Goal: Task Accomplishment & Management: Manage account settings

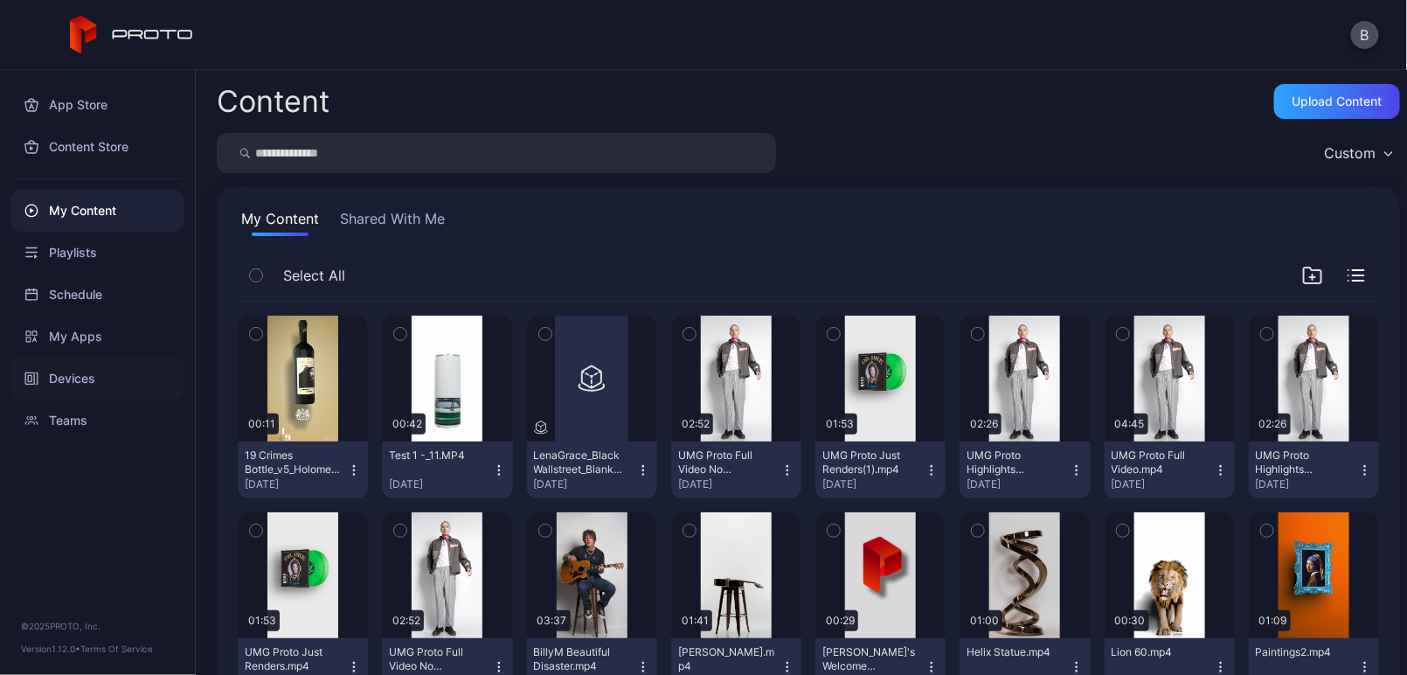
click at [103, 371] on div "Devices" at bounding box center [97, 379] width 174 height 42
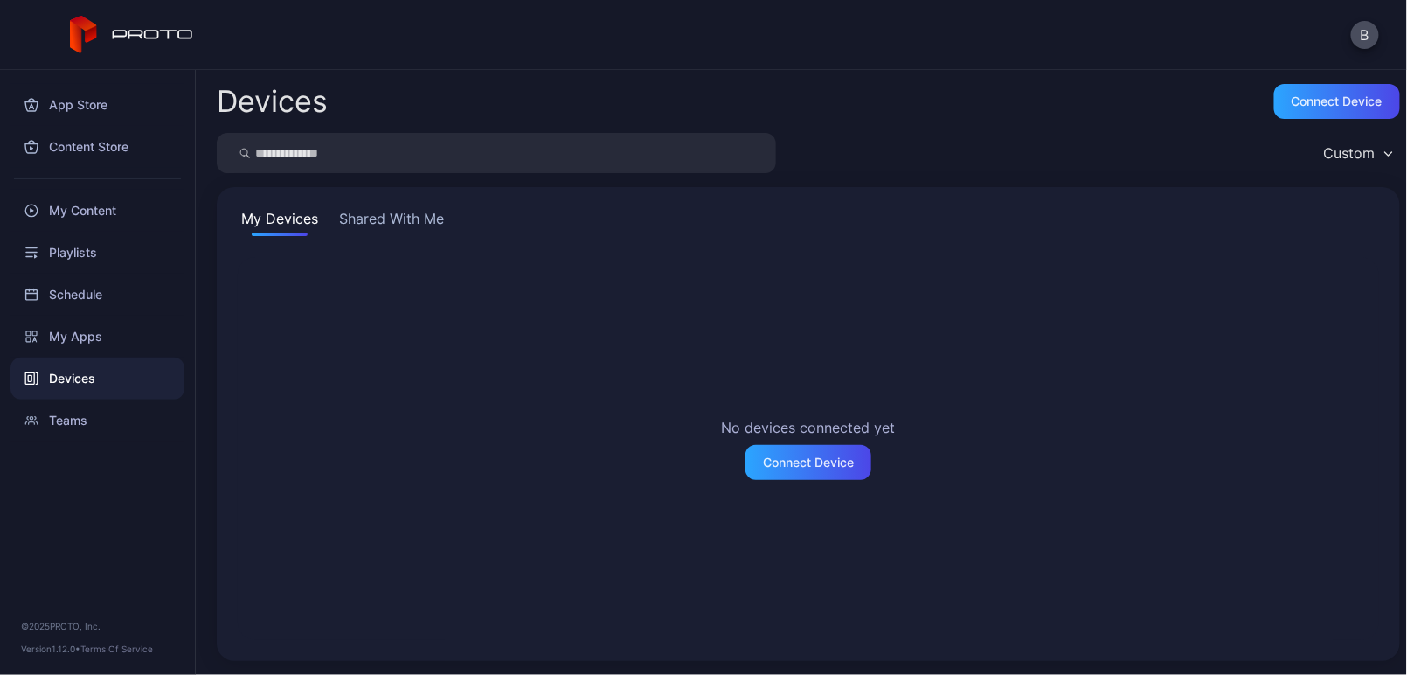
click at [415, 228] on button "Shared With Me" at bounding box center [392, 222] width 112 height 28
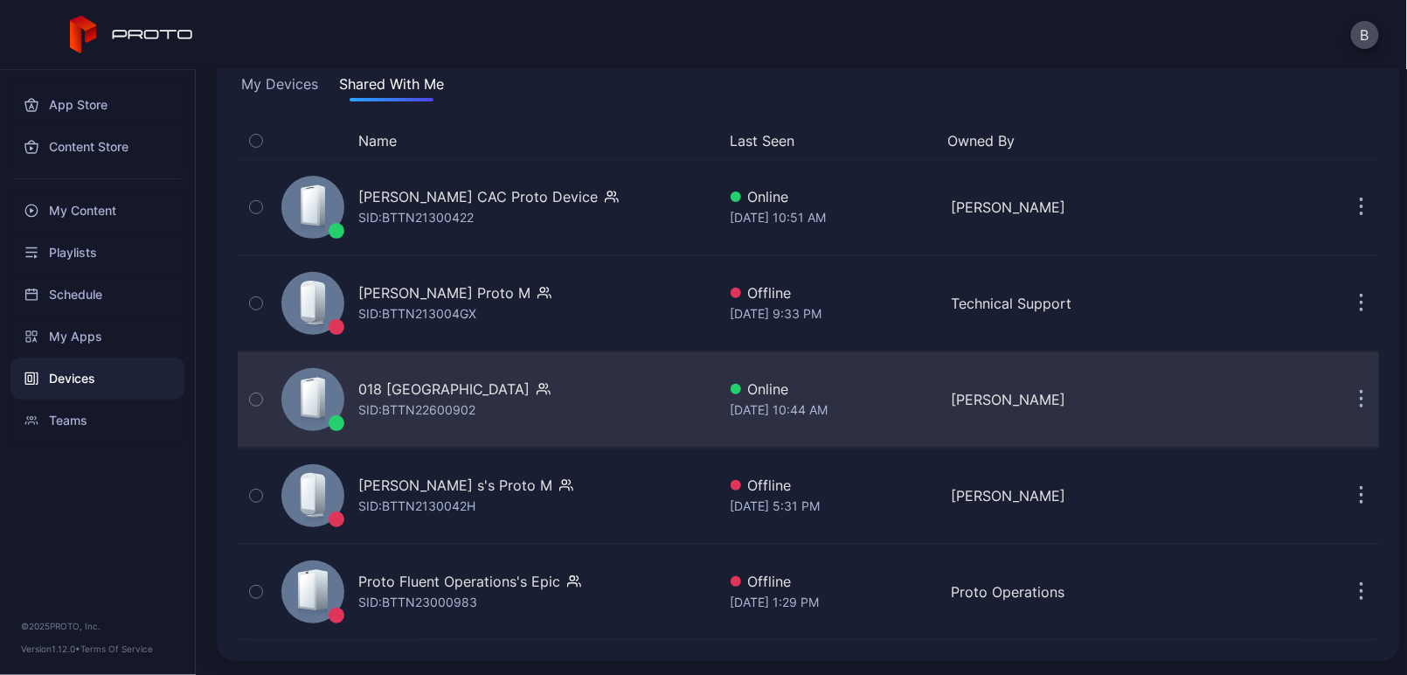
scroll to position [135, 0]
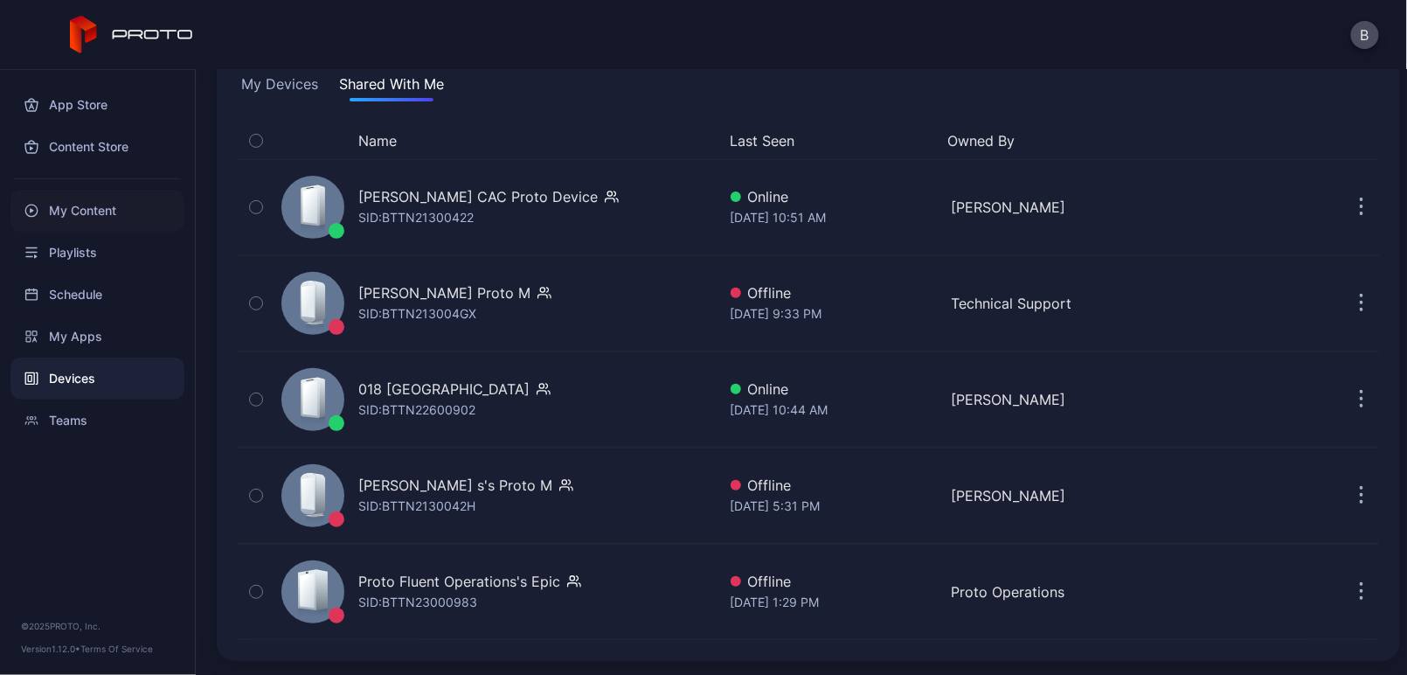
click at [114, 207] on div "My Content" at bounding box center [97, 211] width 174 height 42
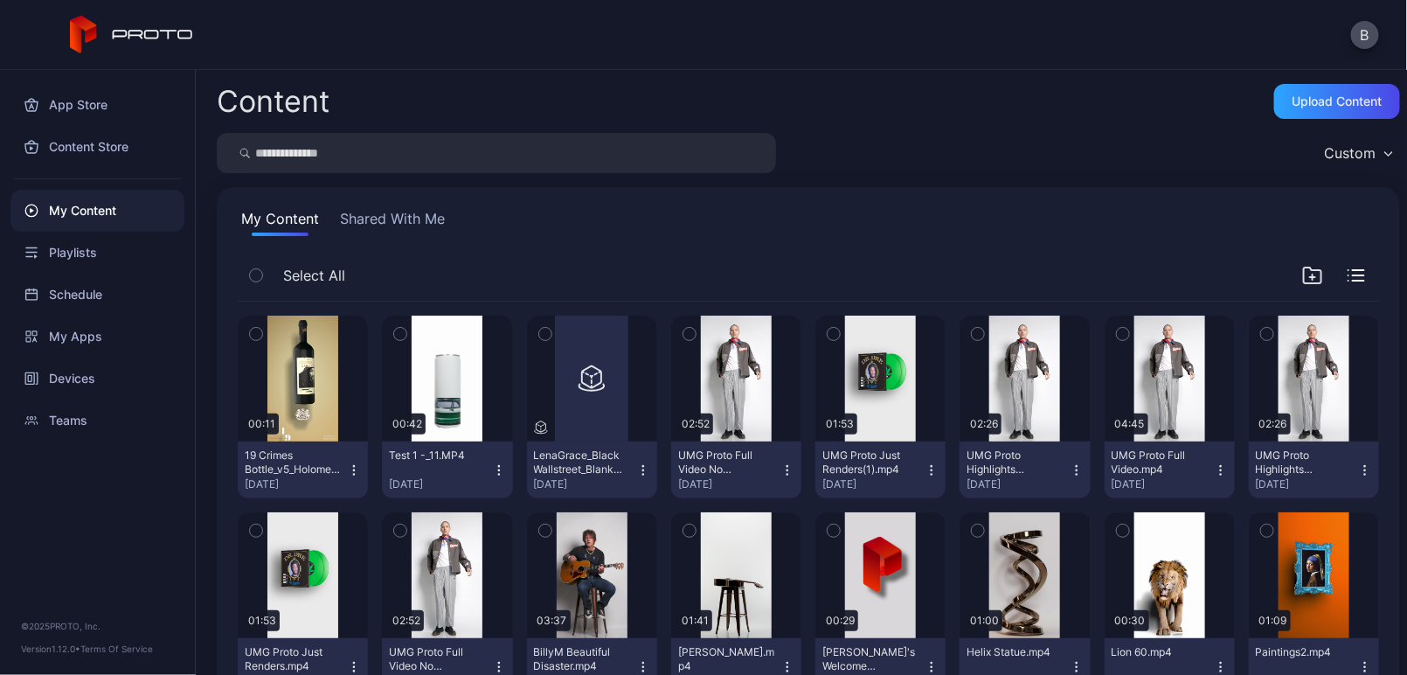
click at [389, 209] on button "Shared With Me" at bounding box center [393, 222] width 112 height 28
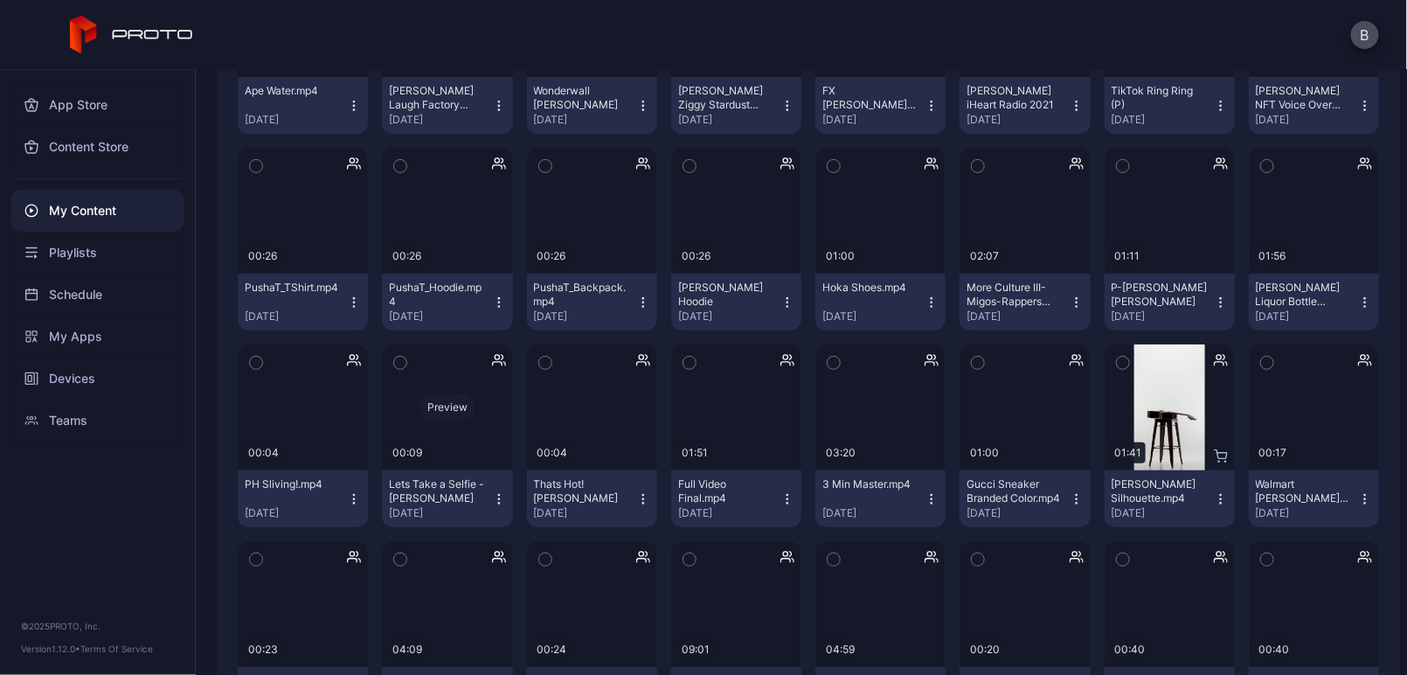
scroll to position [2542, 0]
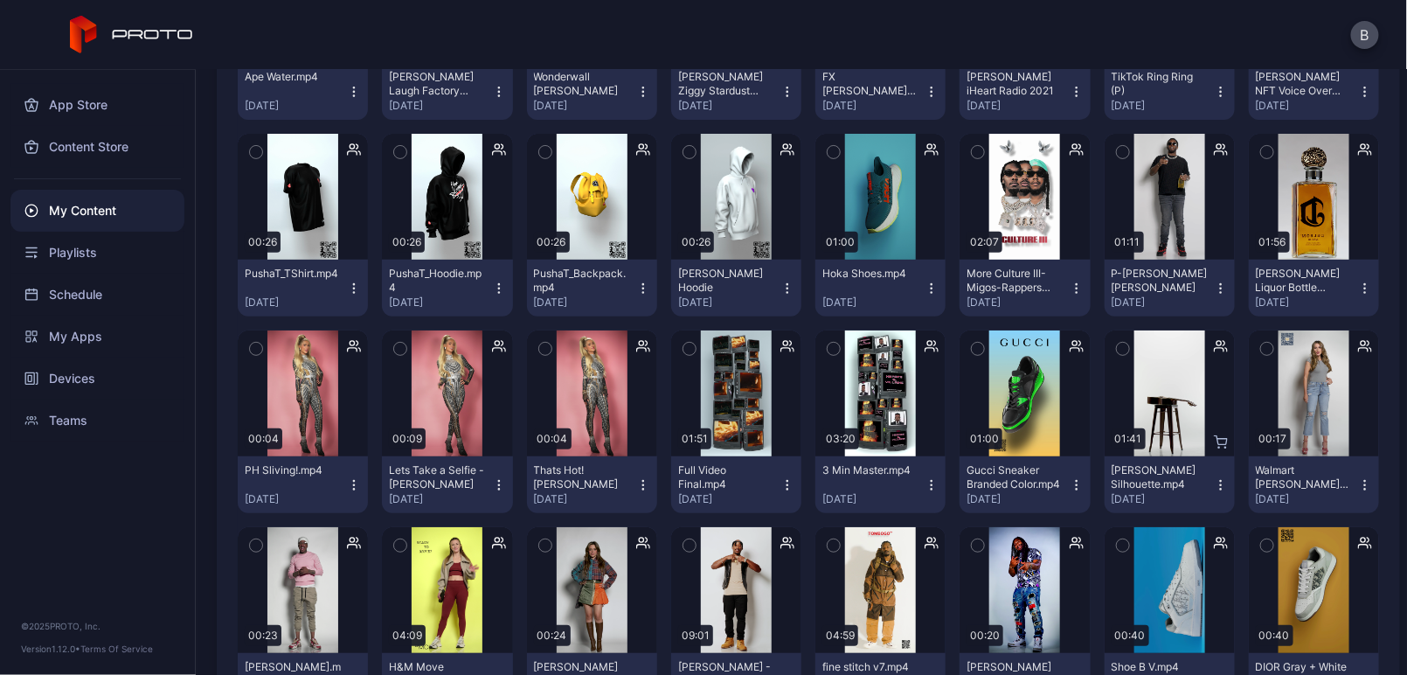
click at [925, 481] on icon "button" at bounding box center [932, 485] width 14 height 14
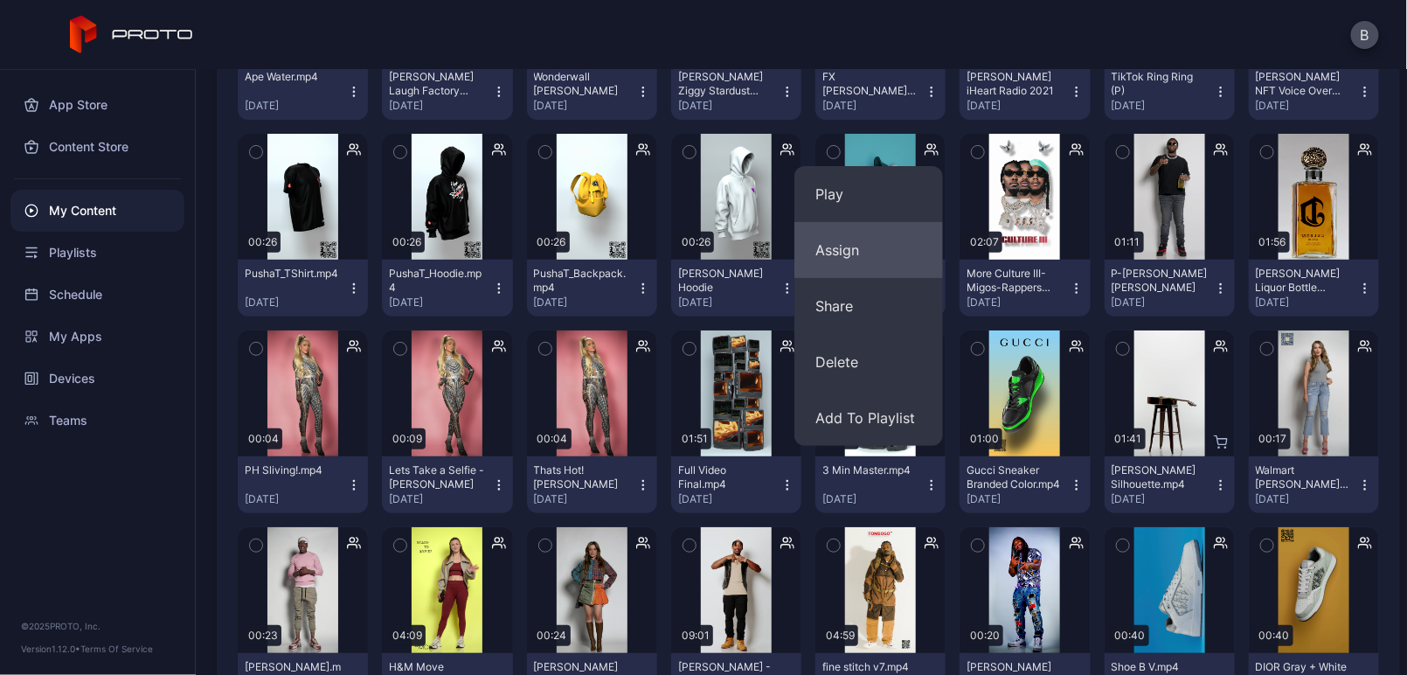
click at [892, 253] on button "Assign" at bounding box center [869, 250] width 149 height 56
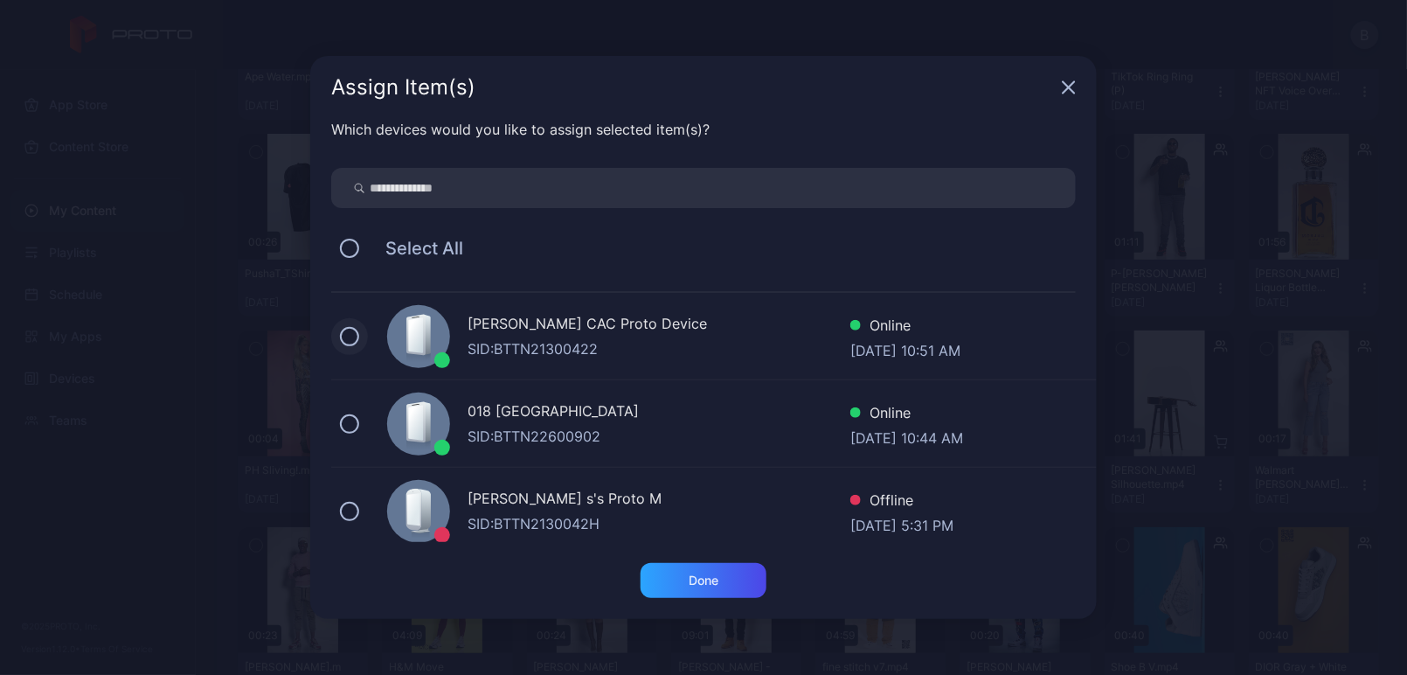
click at [351, 331] on button at bounding box center [349, 336] width 19 height 19
click at [1069, 85] on icon "button" at bounding box center [1069, 87] width 14 height 14
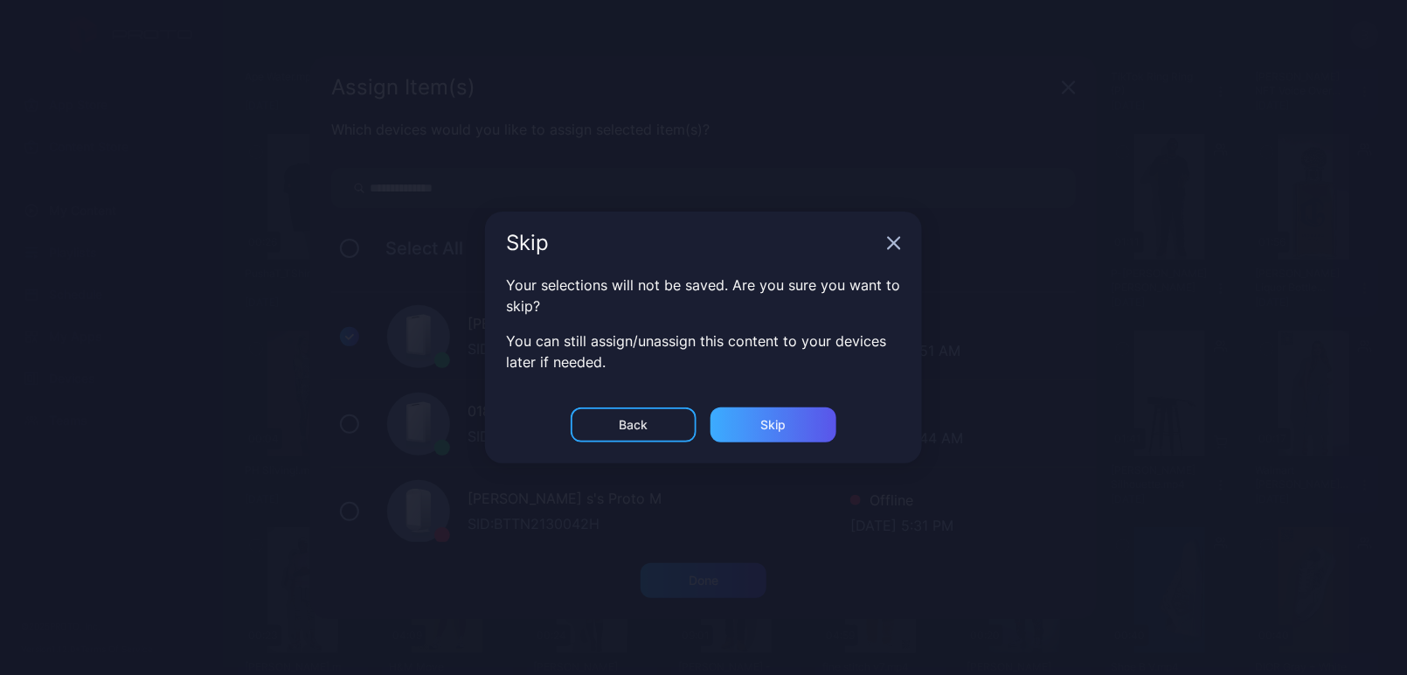
click at [736, 419] on div "Skip" at bounding box center [774, 424] width 126 height 35
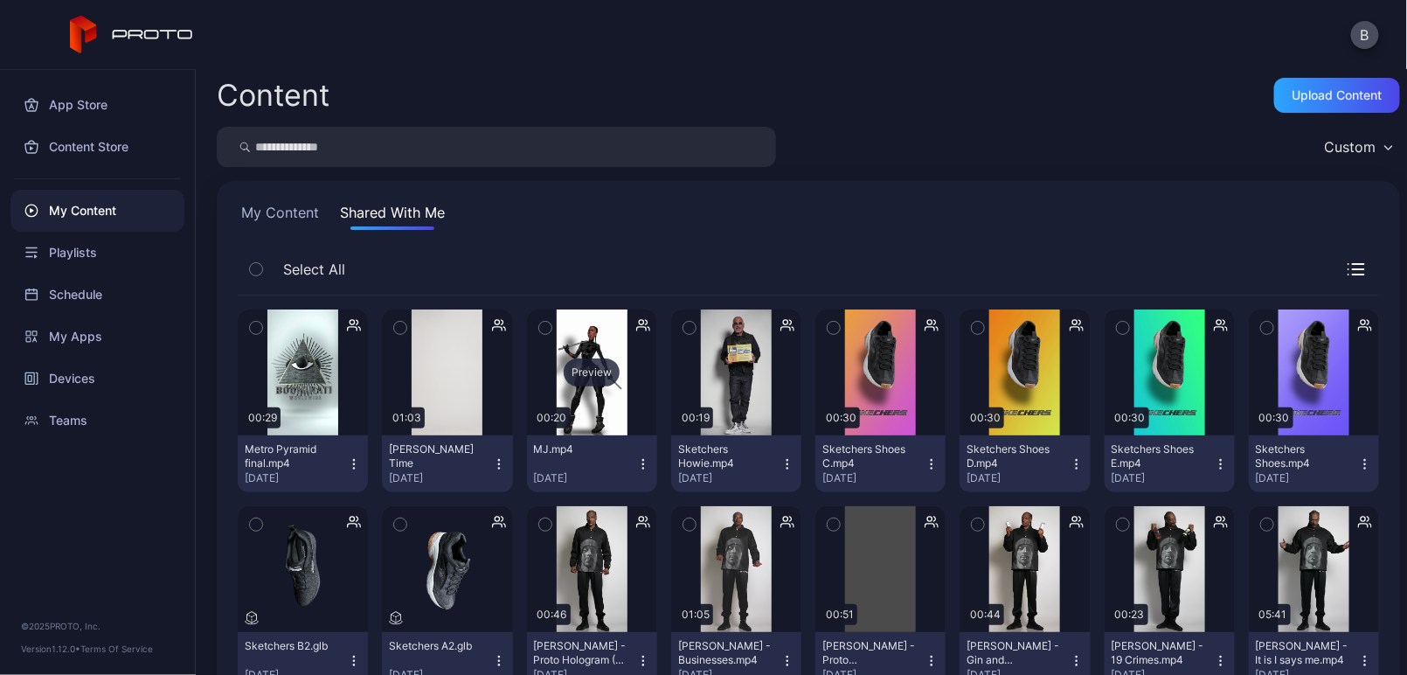
scroll to position [15, 0]
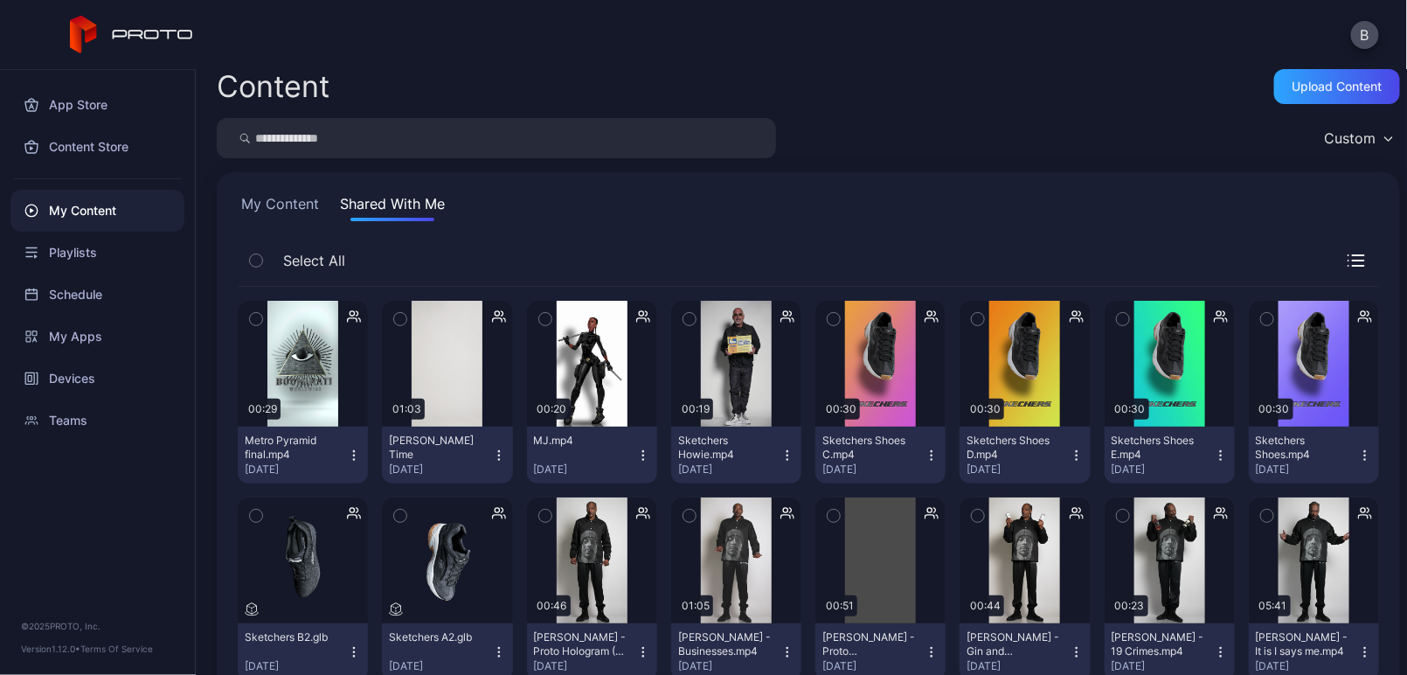
click at [496, 453] on icon "button" at bounding box center [499, 455] width 14 height 14
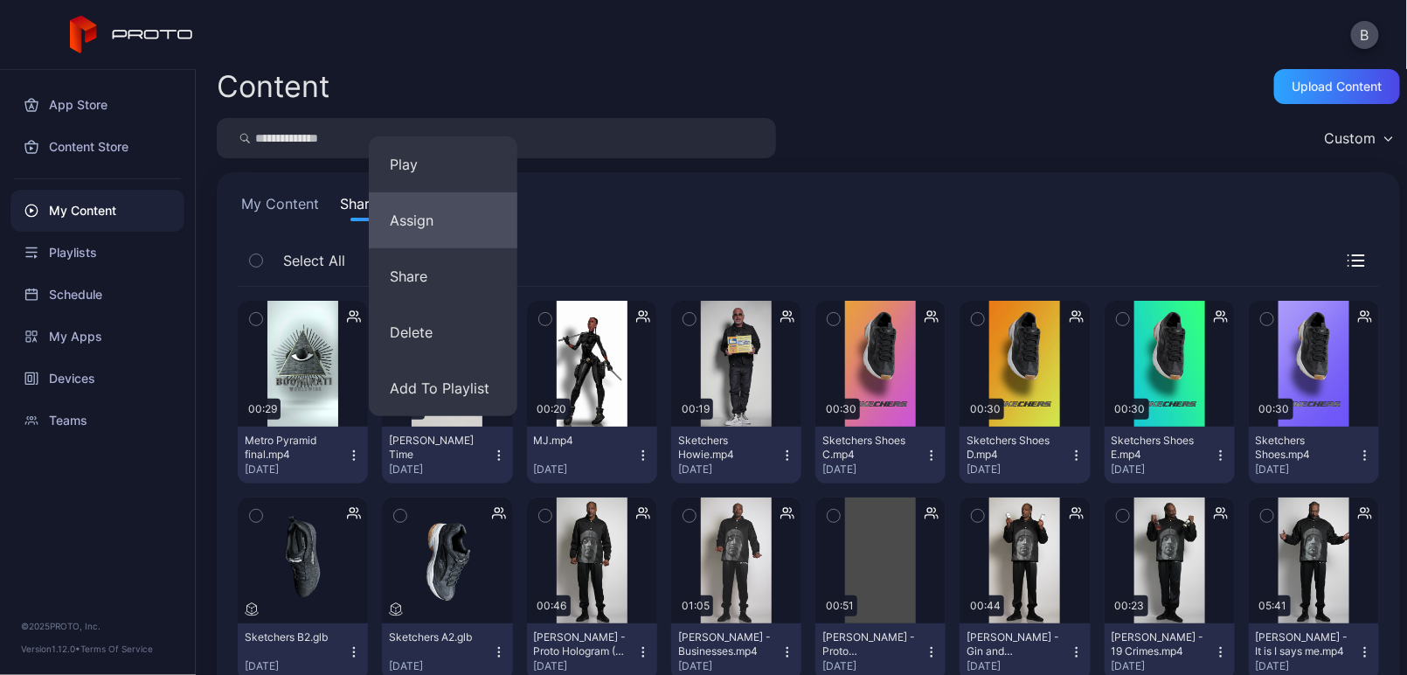
click at [479, 224] on button "Assign" at bounding box center [443, 220] width 149 height 56
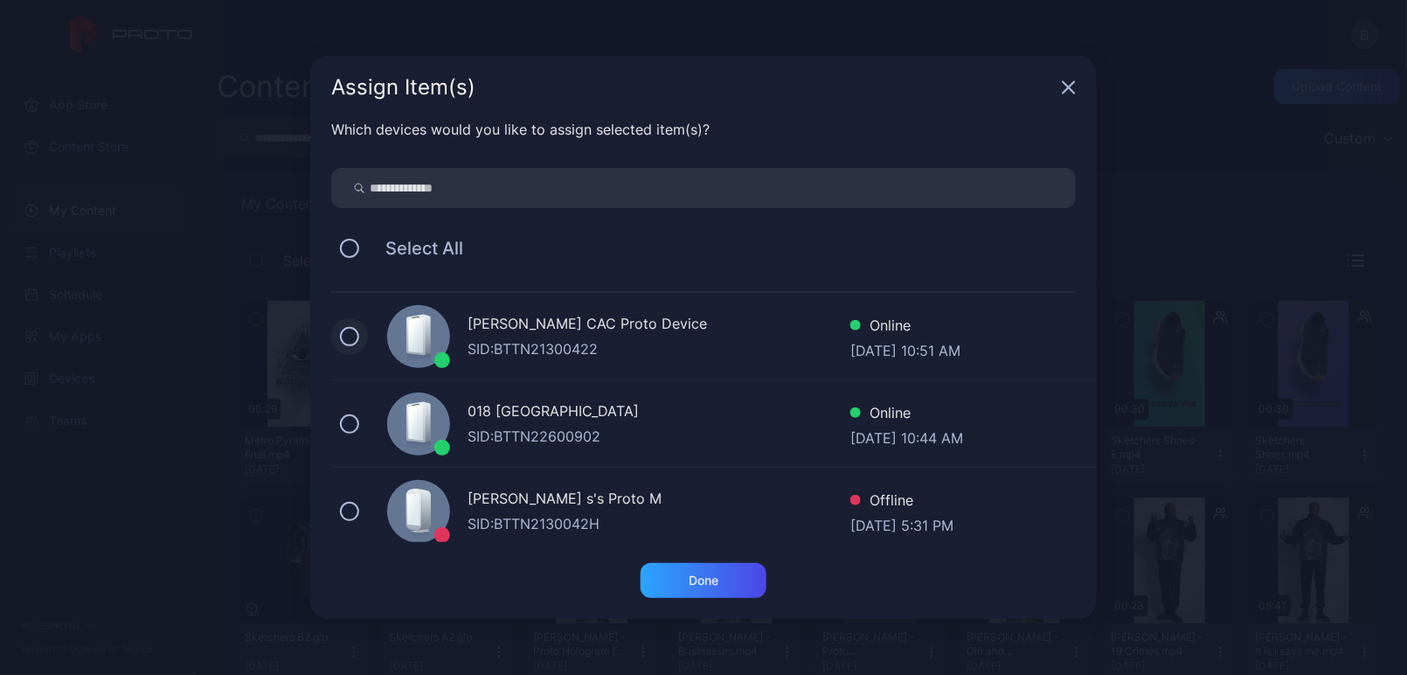
click at [351, 333] on button at bounding box center [349, 336] width 19 height 19
click at [700, 575] on div "Done" at bounding box center [704, 580] width 30 height 14
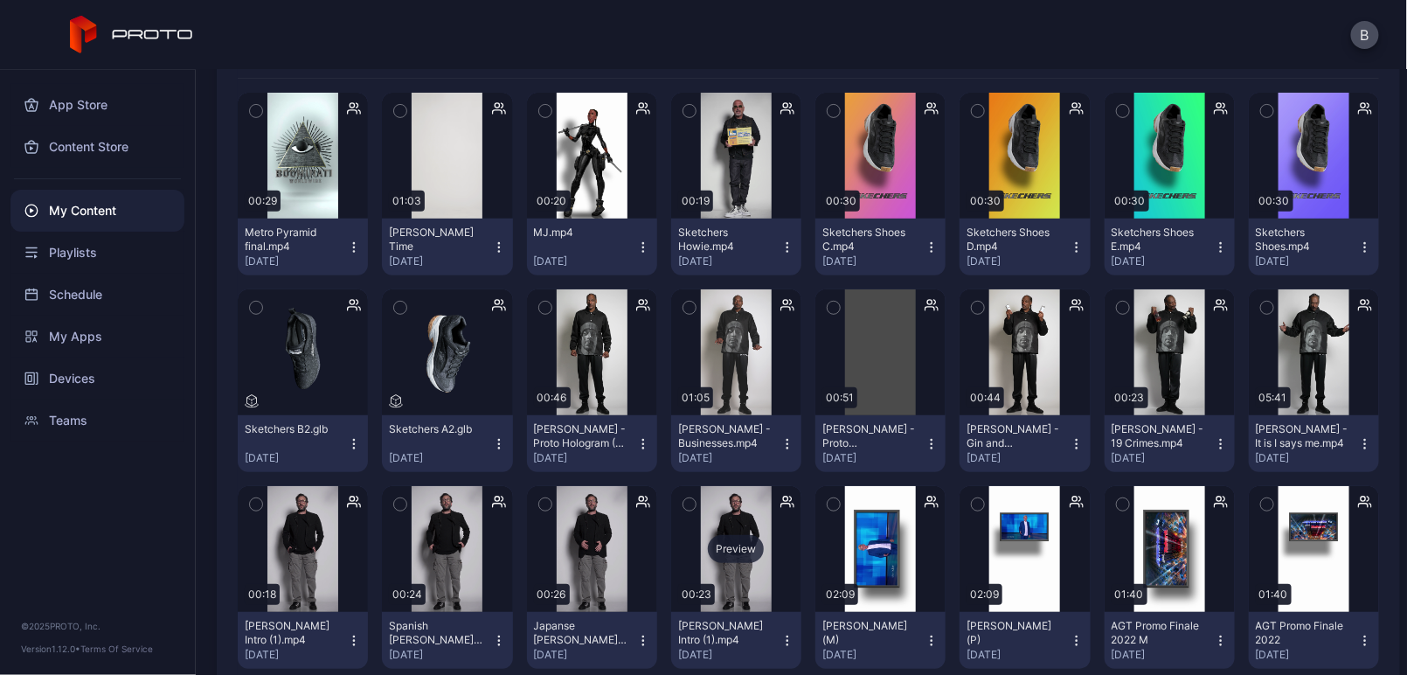
scroll to position [224, 0]
click at [642, 246] on icon "button" at bounding box center [642, 246] width 1 height 1
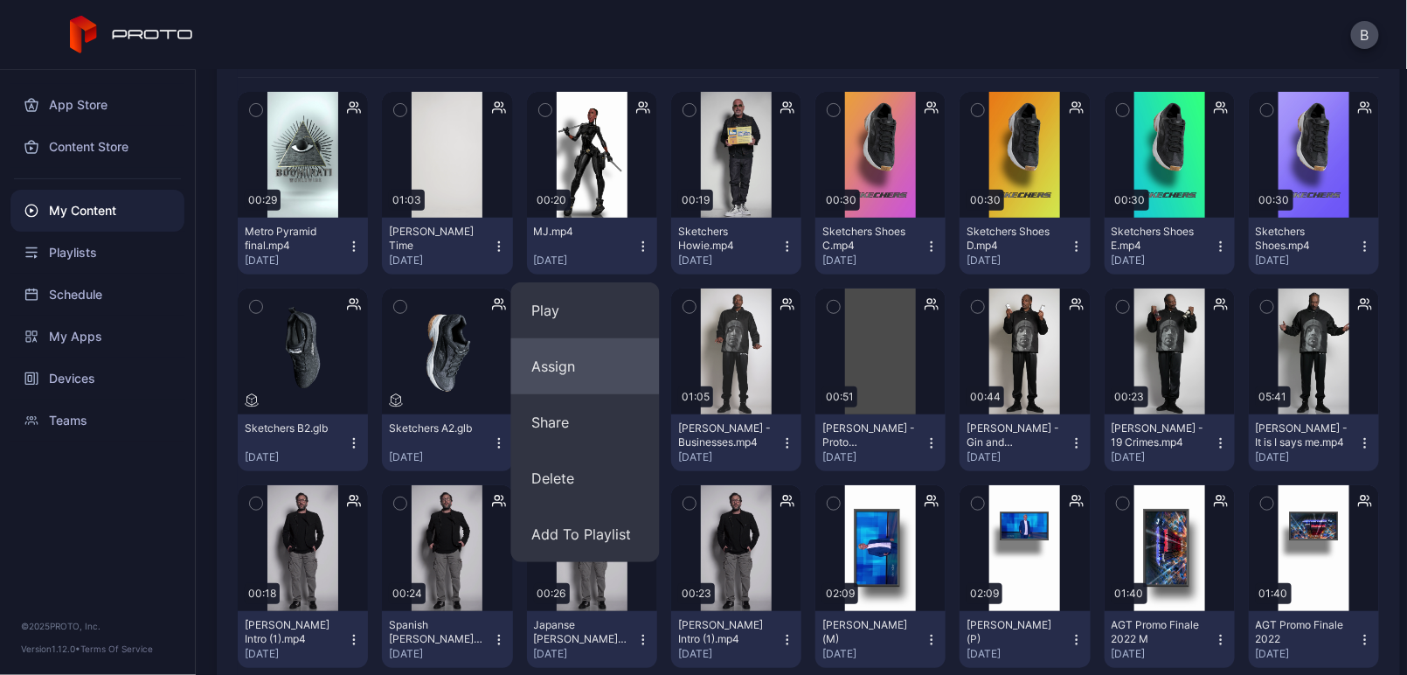
click at [599, 365] on button "Assign" at bounding box center [585, 366] width 149 height 56
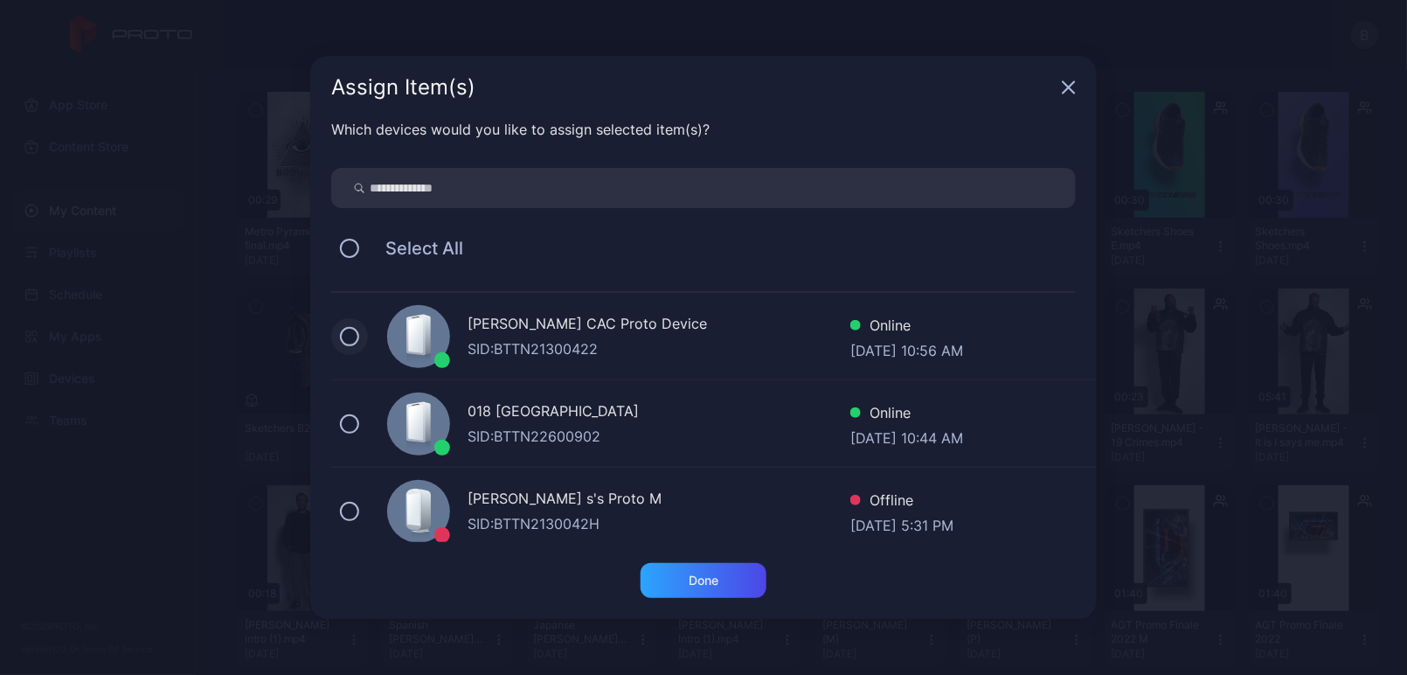
click at [351, 331] on button at bounding box center [349, 336] width 19 height 19
click at [691, 580] on div "Done" at bounding box center [704, 580] width 30 height 14
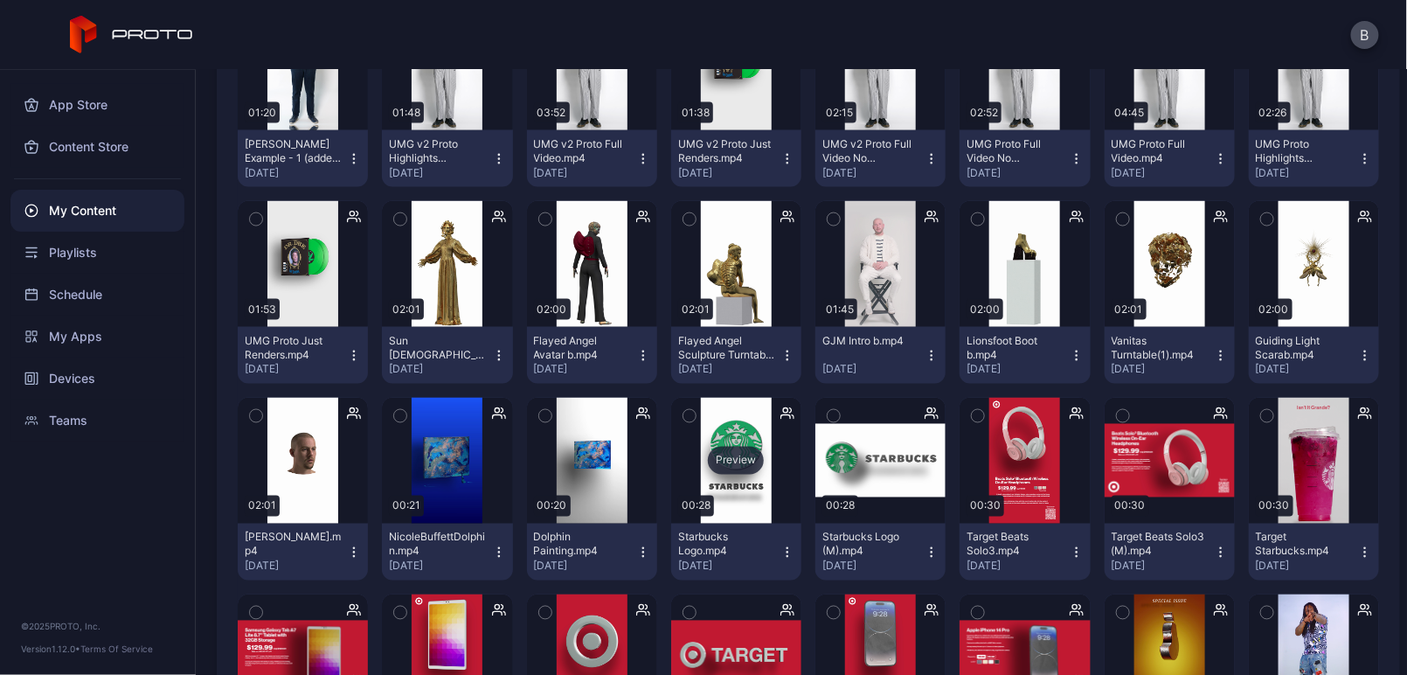
scroll to position [906, 0]
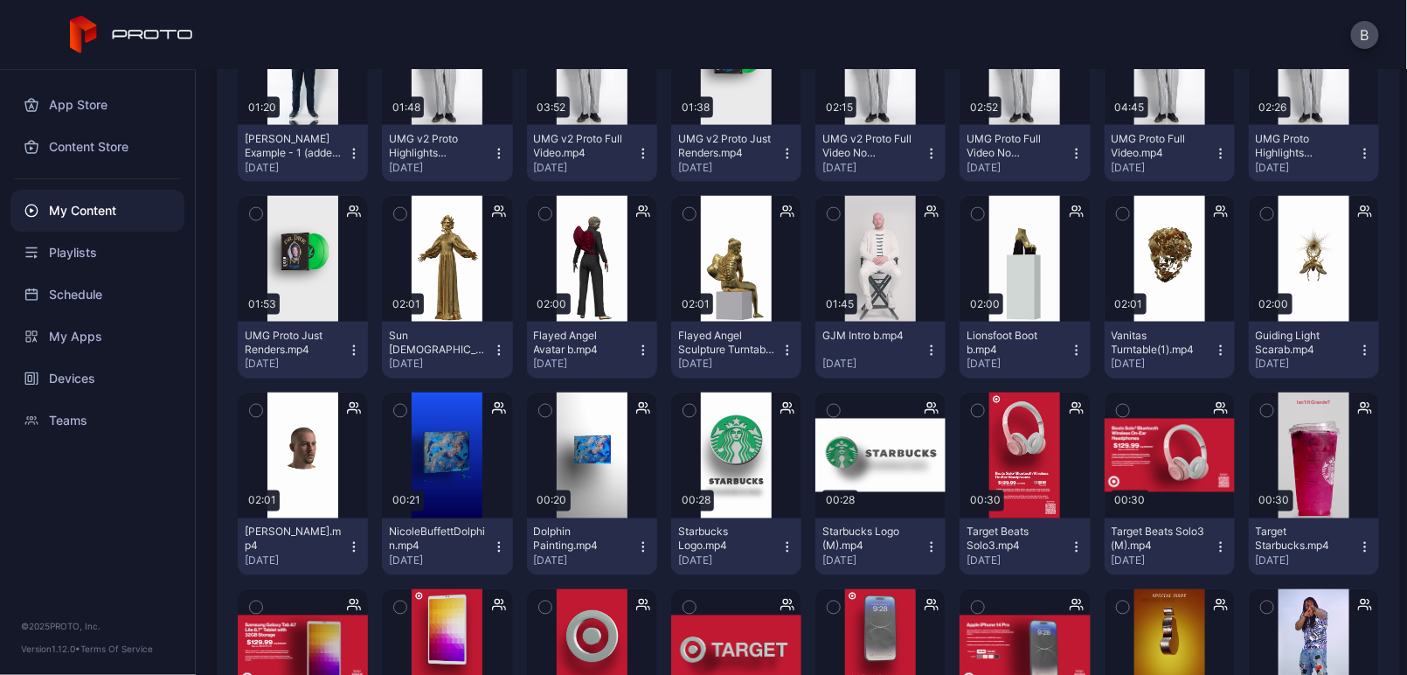
click at [925, 344] on icon "button" at bounding box center [932, 351] width 14 height 14
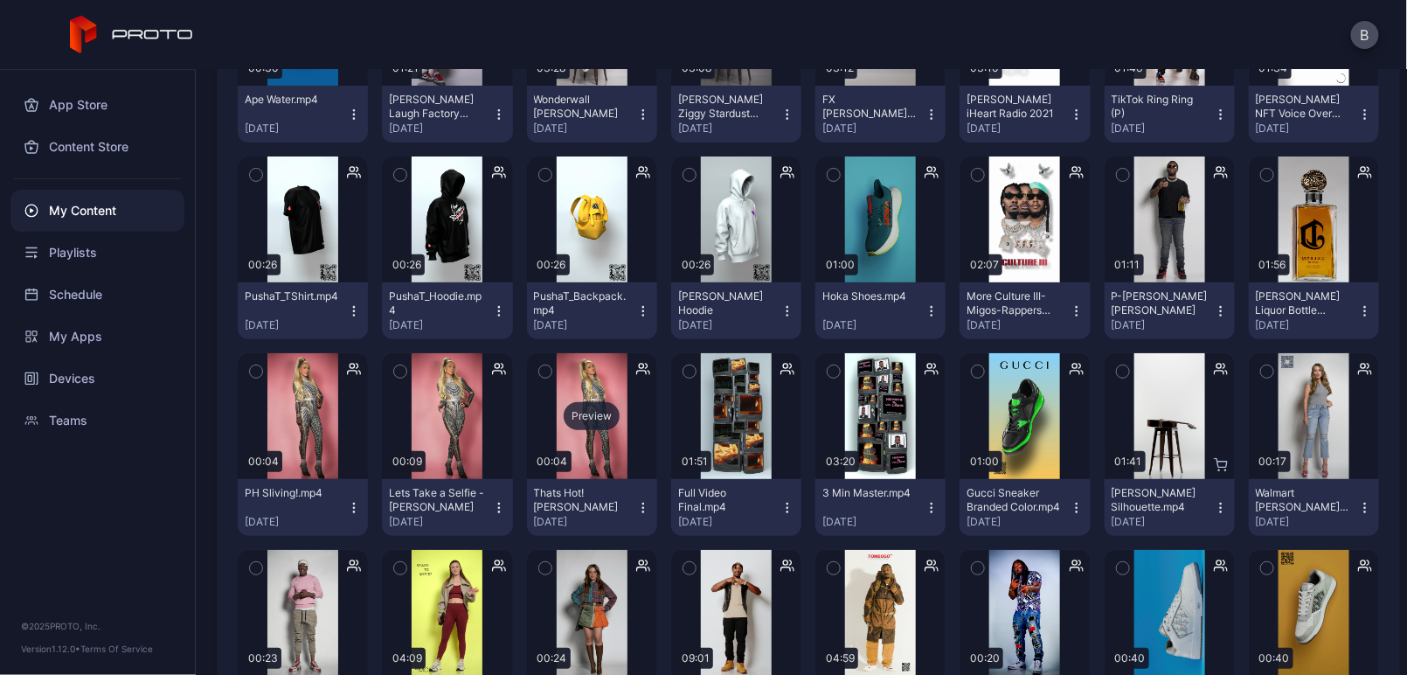
scroll to position [2524, 0]
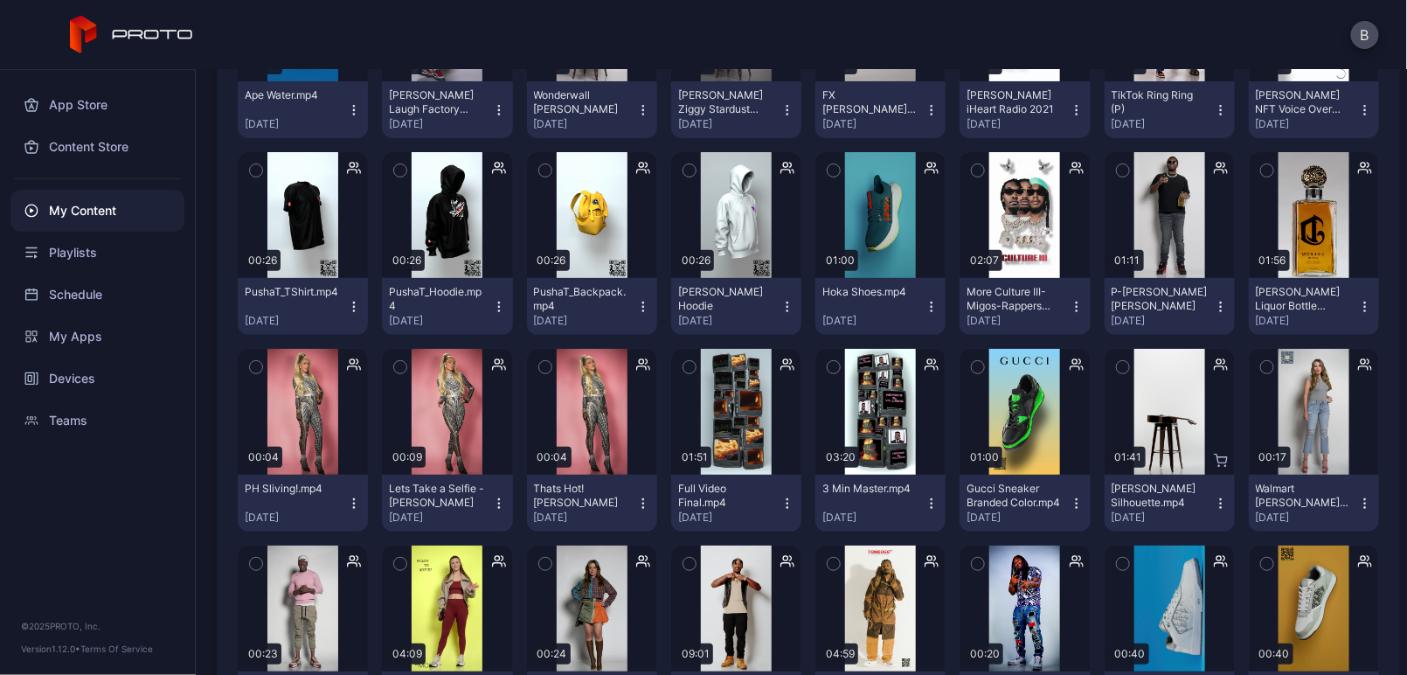
click at [932, 503] on icon "button" at bounding box center [932, 503] width 1 height 1
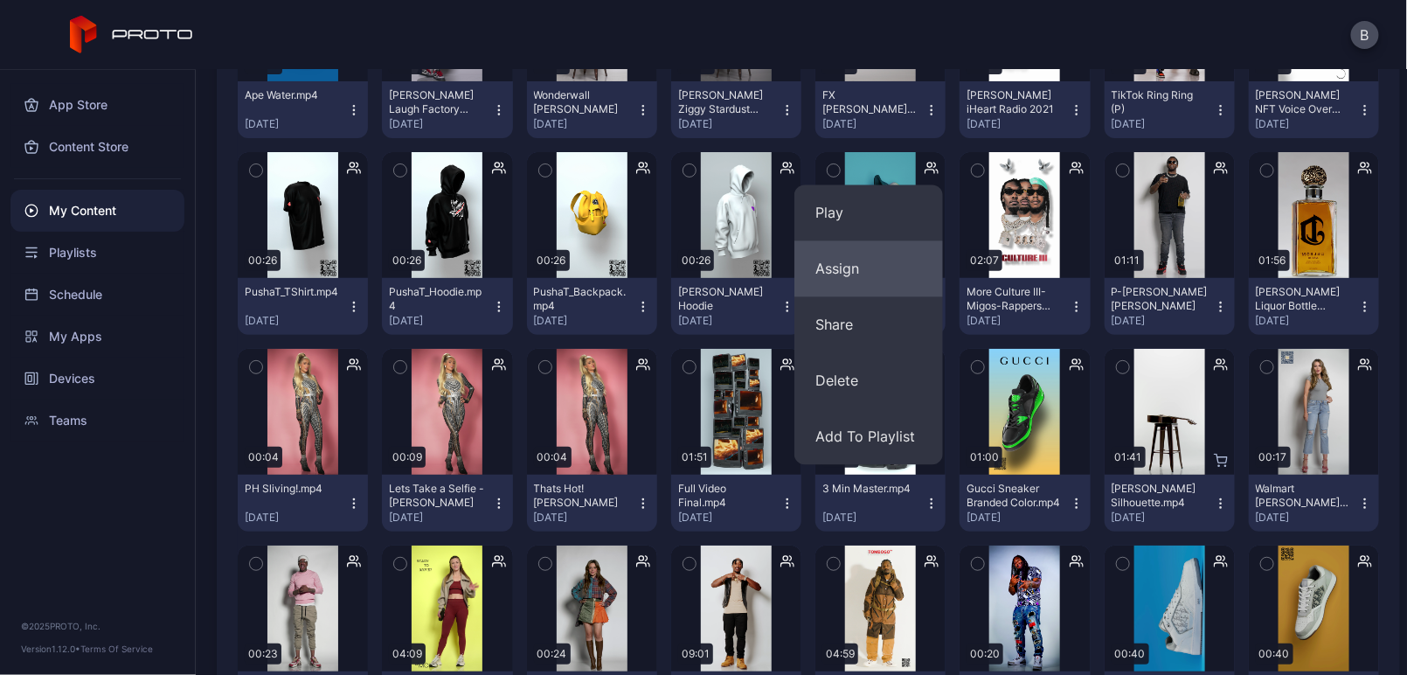
click at [883, 276] on button "Assign" at bounding box center [869, 269] width 149 height 56
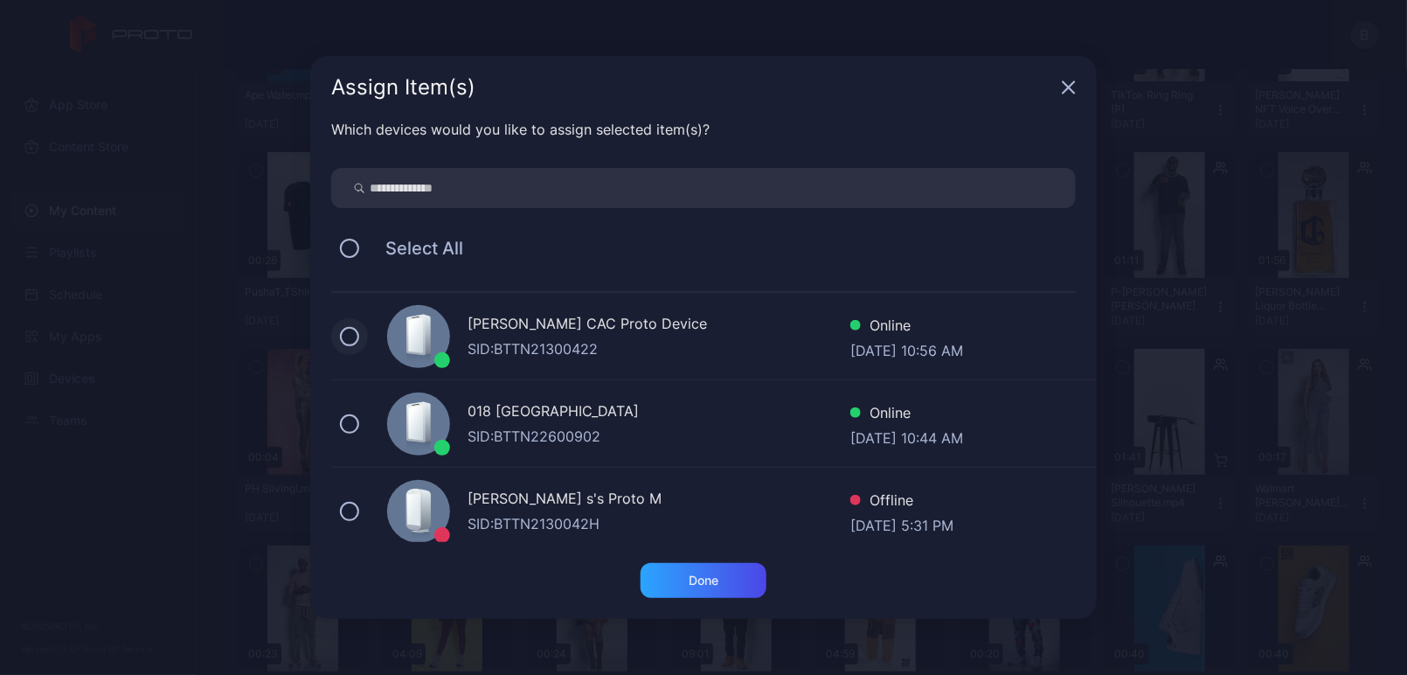
click at [349, 337] on button at bounding box center [349, 336] width 19 height 19
click at [681, 575] on div "Done" at bounding box center [704, 580] width 126 height 35
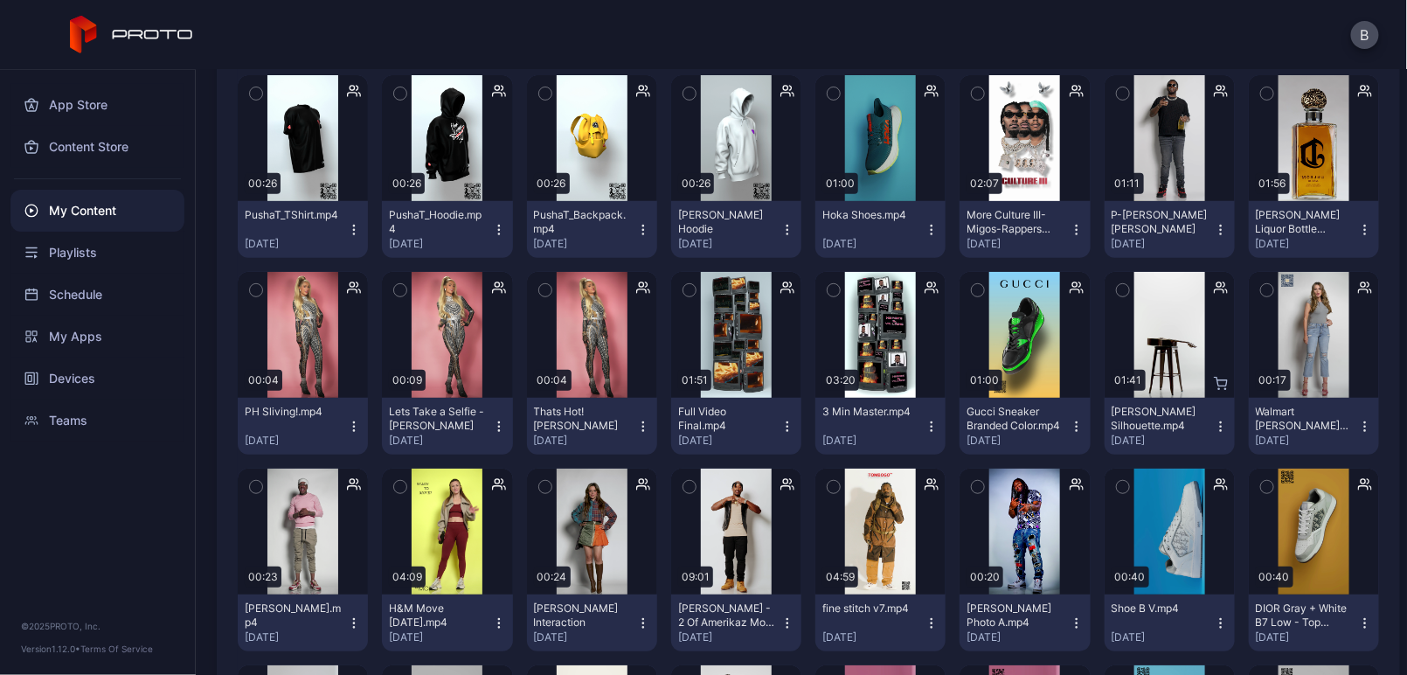
scroll to position [2589, 0]
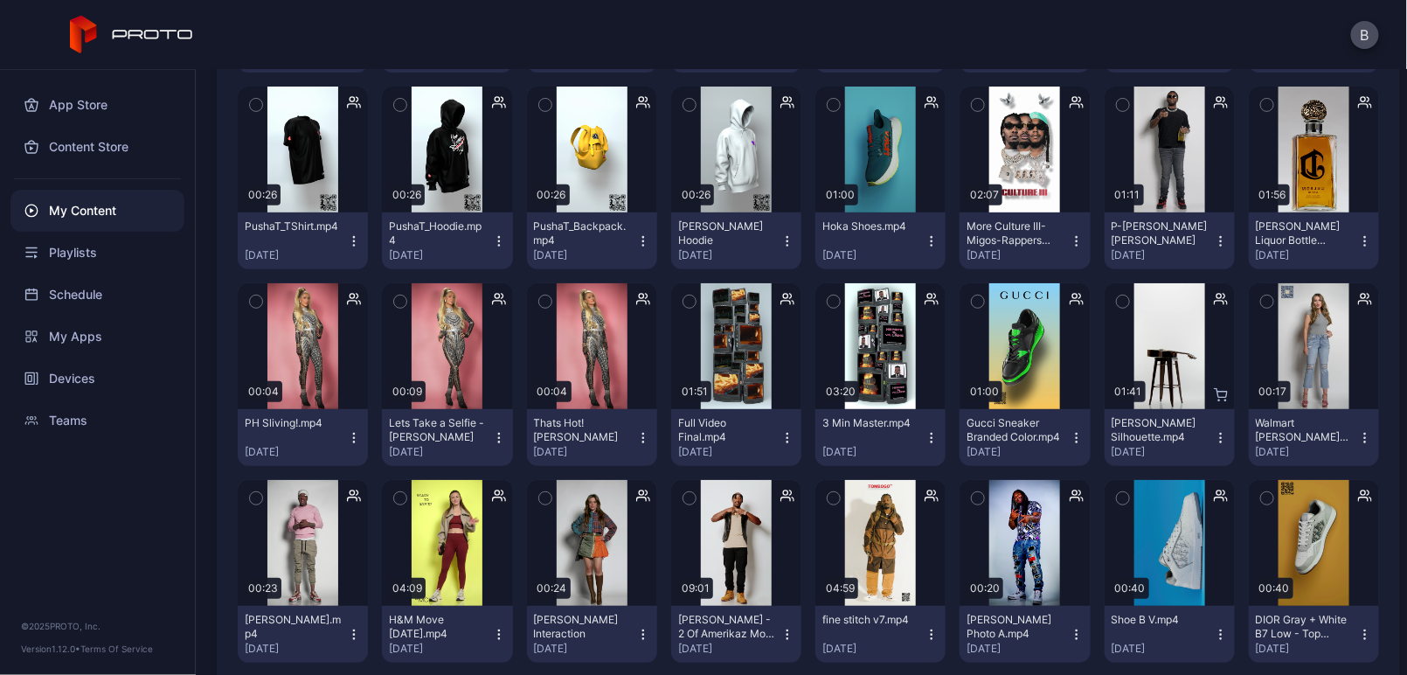
click at [925, 435] on icon "button" at bounding box center [932, 438] width 14 height 14
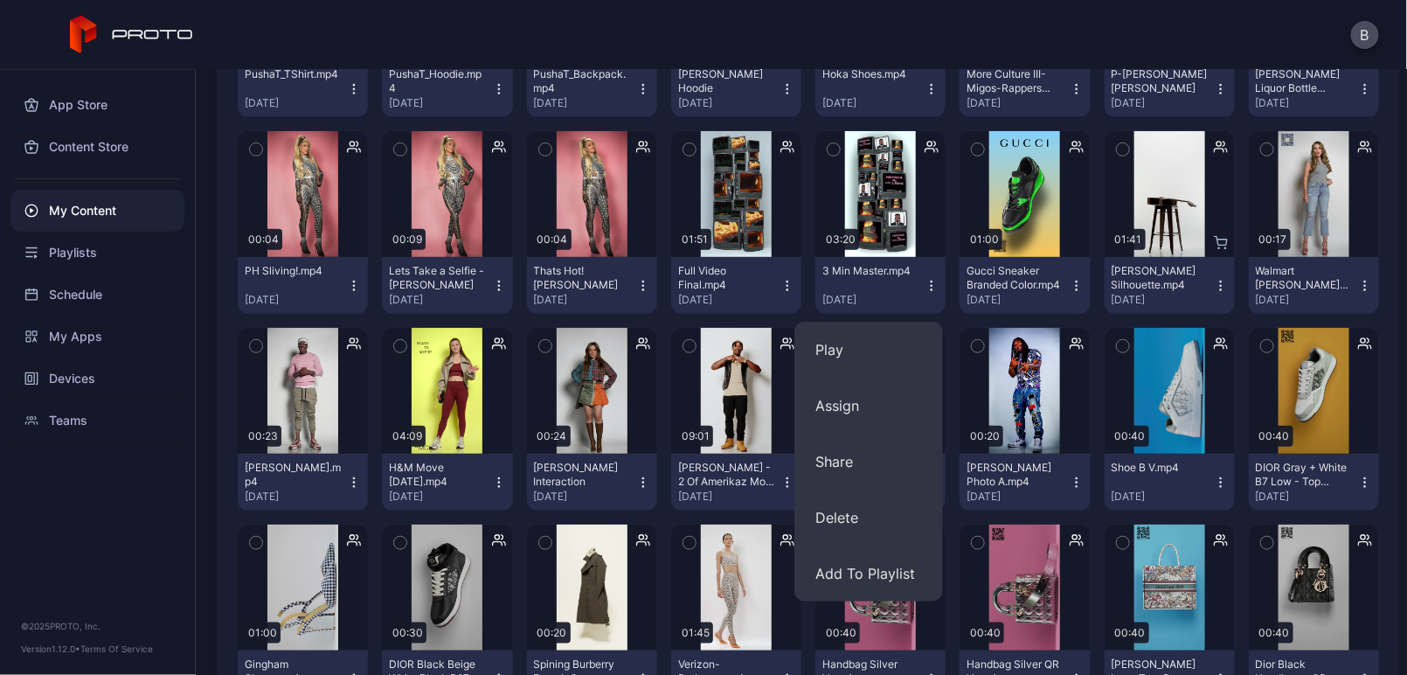
scroll to position [2706, 0]
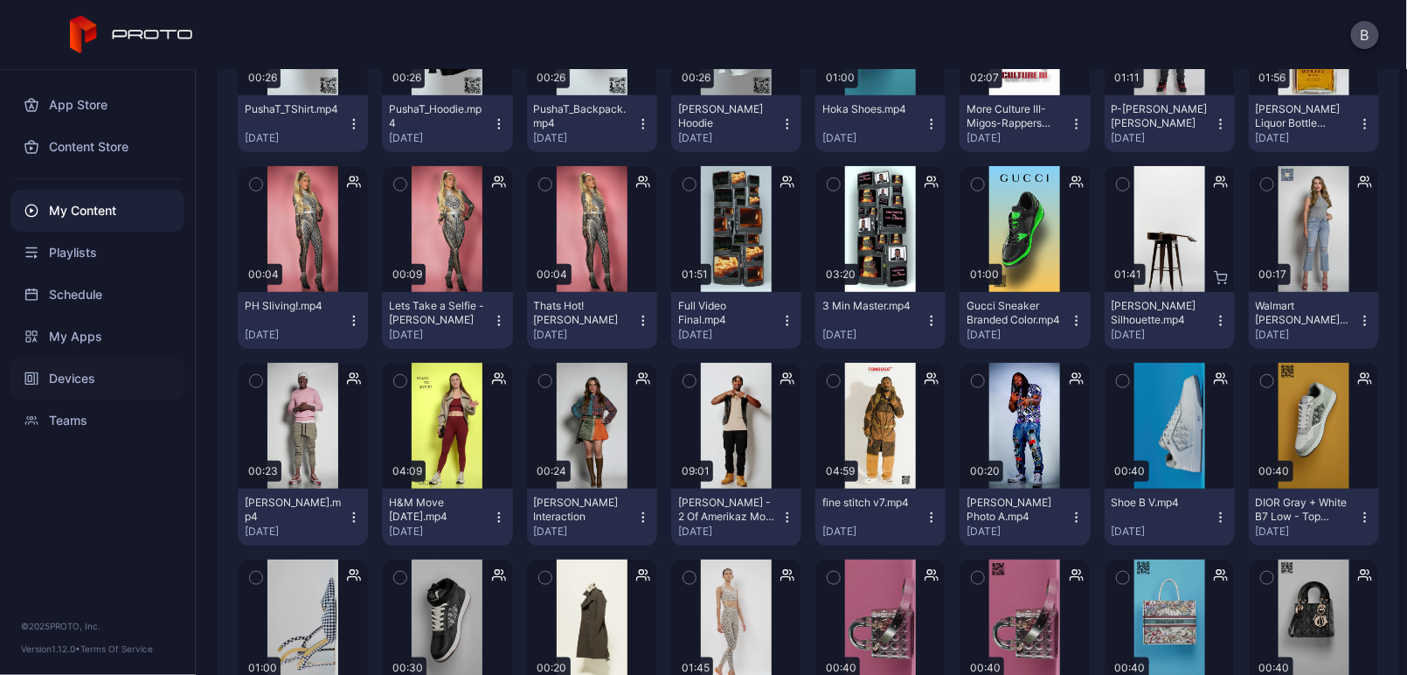
click at [73, 376] on div "Devices" at bounding box center [97, 379] width 174 height 42
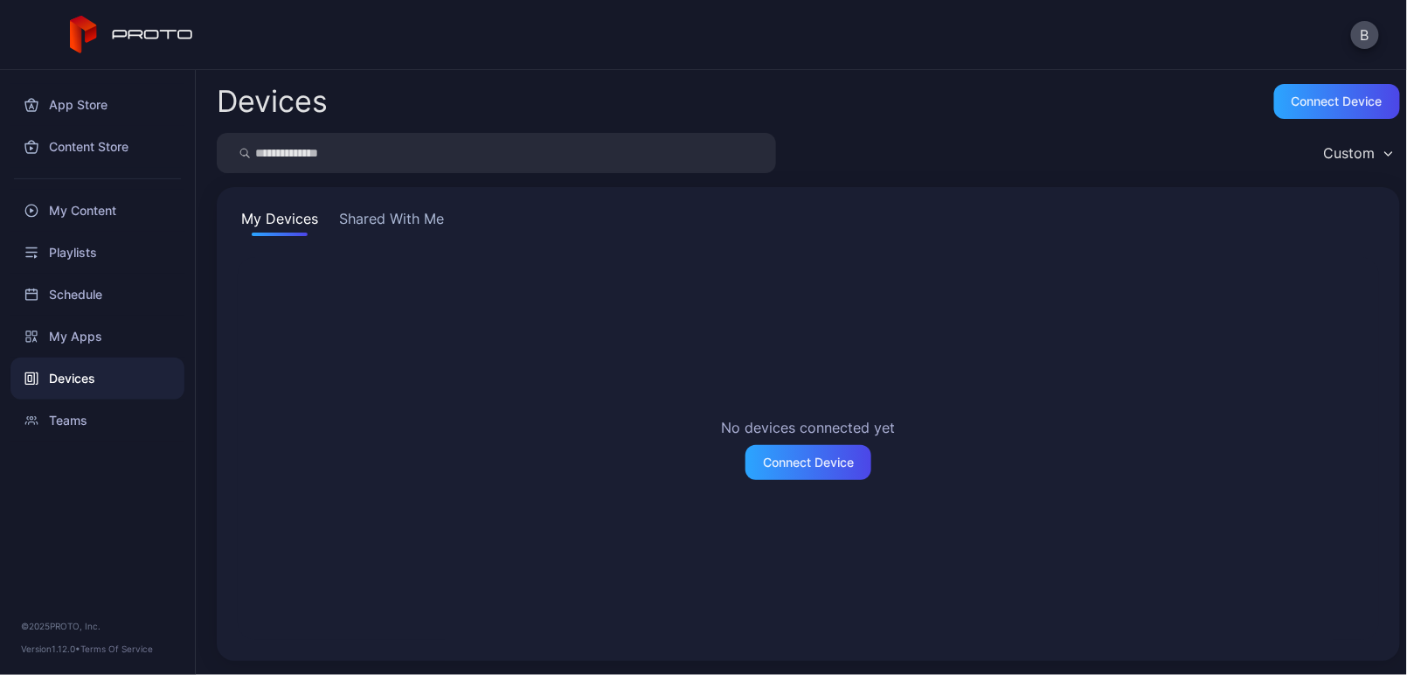
click at [383, 223] on button "Shared With Me" at bounding box center [392, 222] width 112 height 28
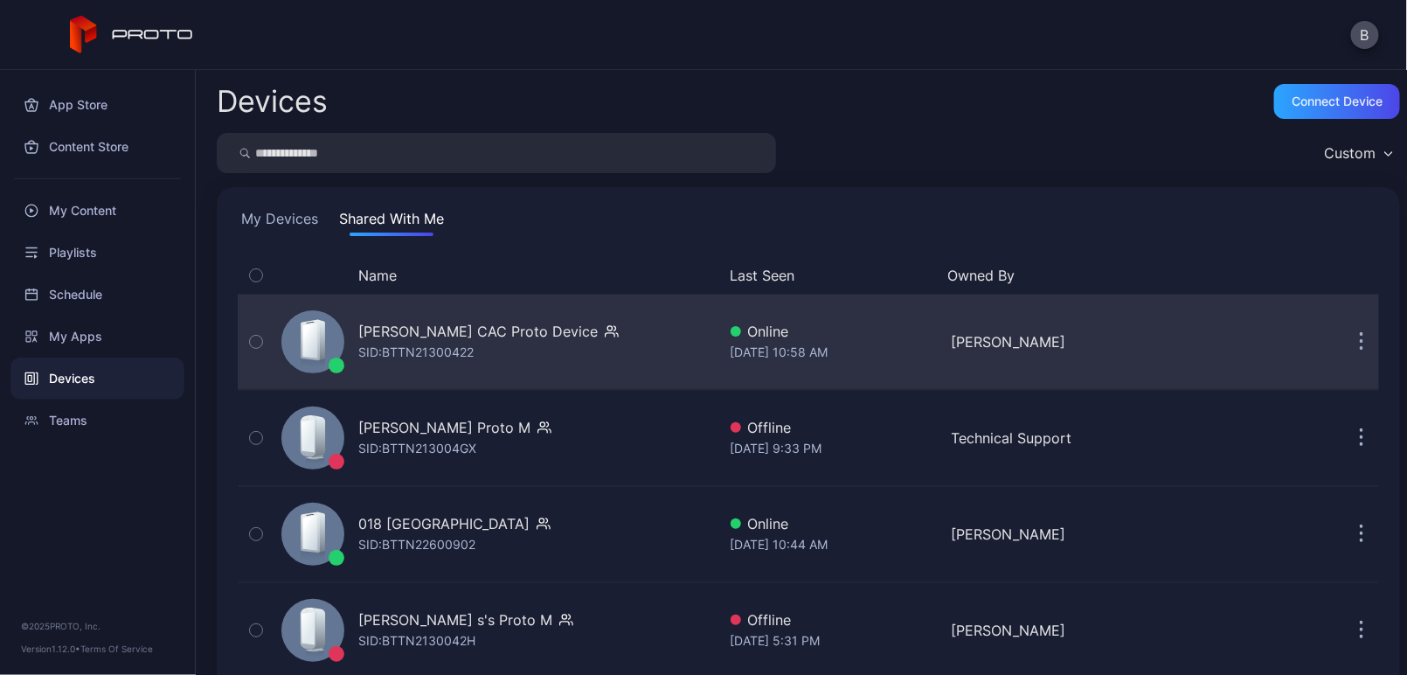
click at [473, 330] on div "[PERSON_NAME] CAC Proto Device" at bounding box center [478, 331] width 240 height 21
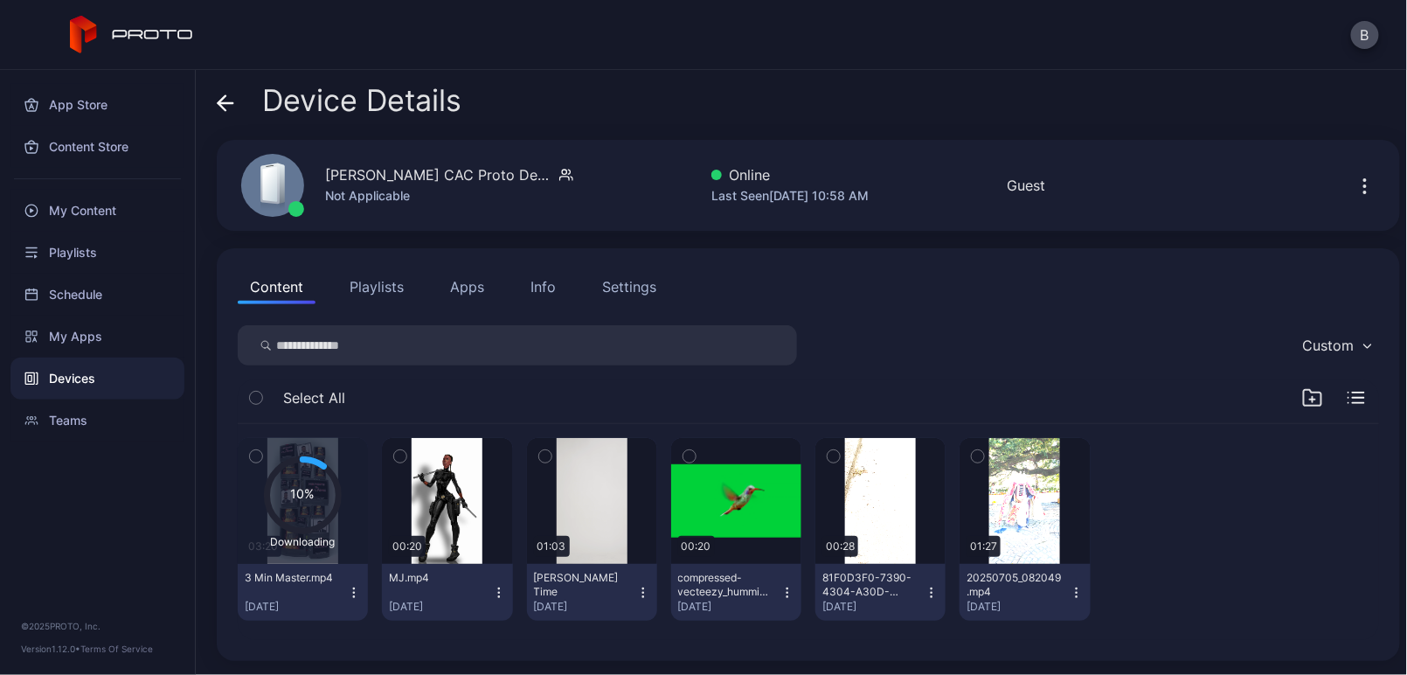
click at [642, 588] on icon "button" at bounding box center [642, 587] width 1 height 1
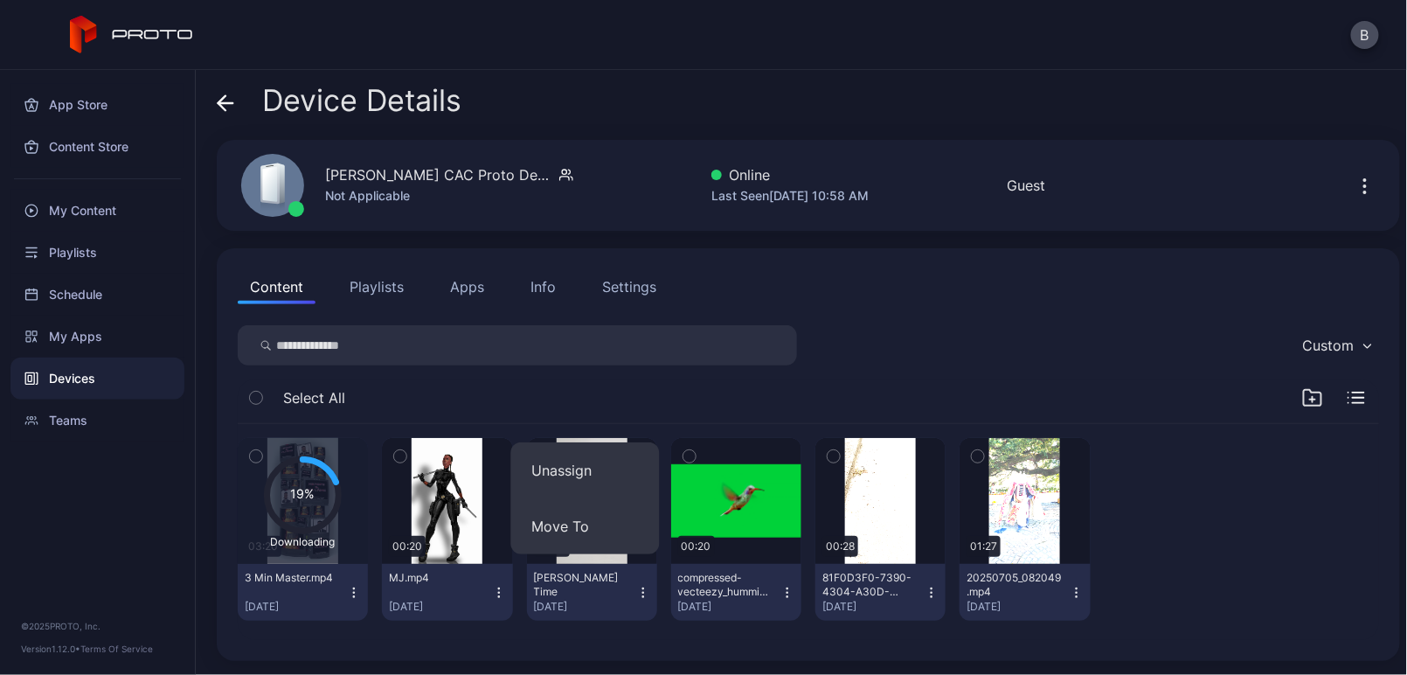
click at [930, 97] on div "Device Details" at bounding box center [809, 105] width 1184 height 42
